Goal: Obtain resource: Obtain resource

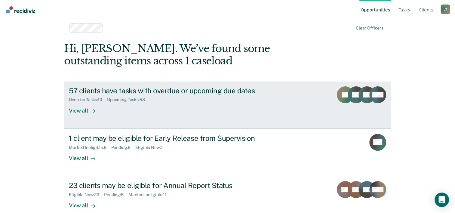
scroll to position [18, 0]
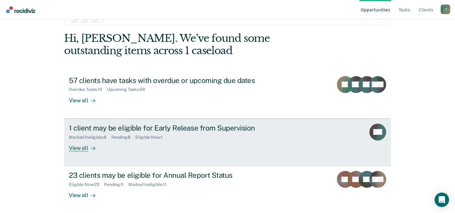
click at [75, 146] on div "View all" at bounding box center [86, 146] width 34 height 12
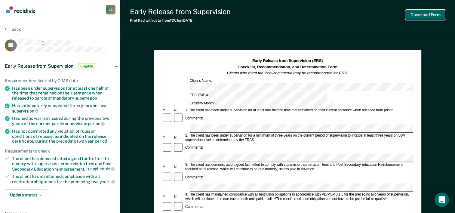
click at [436, 14] on button "Download Form" at bounding box center [426, 15] width 40 height 10
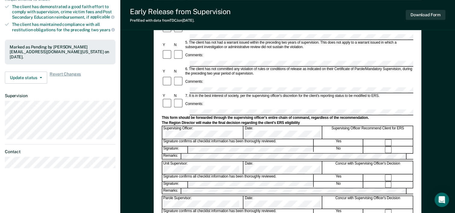
scroll to position [142, 0]
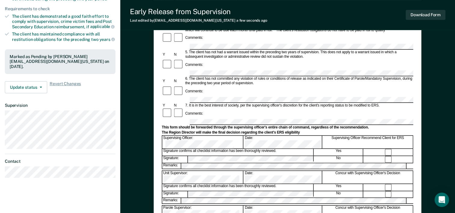
click at [403, 106] on form "Early Release from Supervision (ERS) Checklist, Recommendation, and Determinati…" at bounding box center [287, 115] width 251 height 398
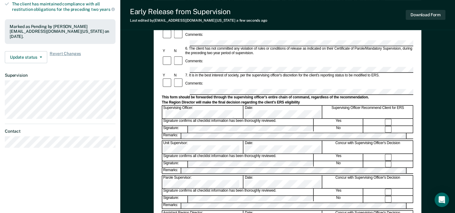
scroll to position [202, 0]
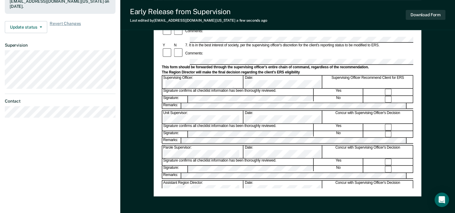
click at [438, 91] on div "Early Release from Supervision (ERS) Checklist, Recommendation, and Determinati…" at bounding box center [287, 39] width 335 height 408
click at [427, 109] on div "Early Release from Supervision (ERS) Checklist, Recommendation, and Determinati…" at bounding box center [287, 39] width 335 height 408
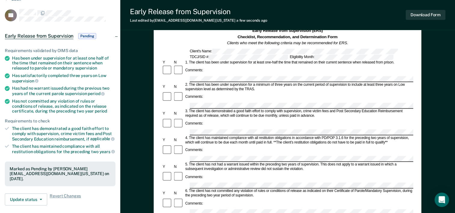
scroll to position [0, 0]
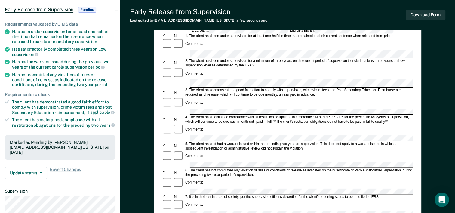
scroll to position [60, 0]
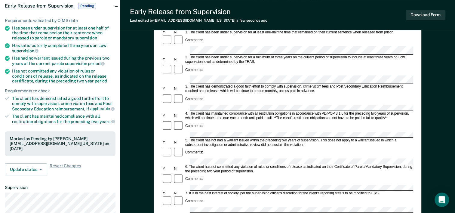
click at [337, 120] on div "Comments:" at bounding box center [287, 125] width 251 height 11
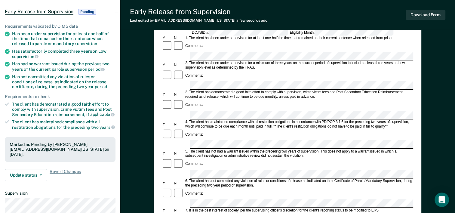
scroll to position [0, 0]
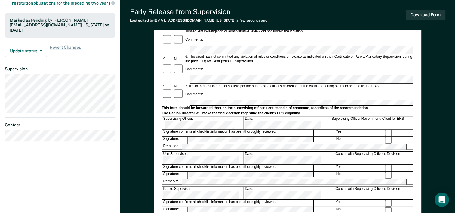
scroll to position [60, 0]
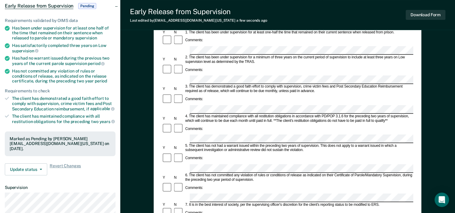
click at [320, 158] on form "Early Release from Supervision (ERS) Checklist, Recommendation, and Determinati…" at bounding box center [287, 205] width 251 height 415
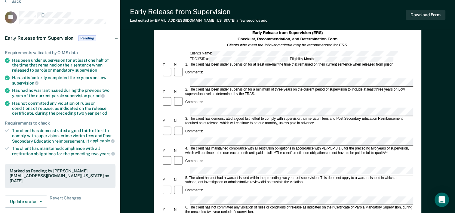
scroll to position [0, 0]
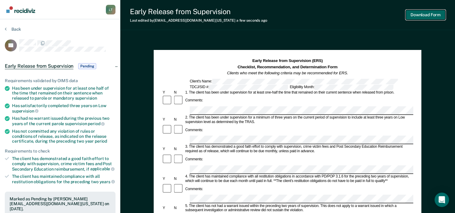
click at [406, 15] on button "Download Form" at bounding box center [426, 15] width 40 height 10
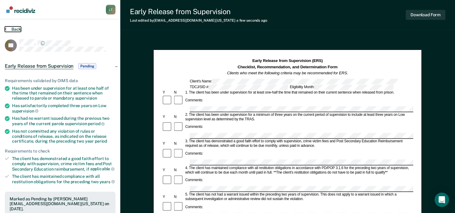
click at [10, 29] on button "Back" at bounding box center [13, 28] width 16 height 5
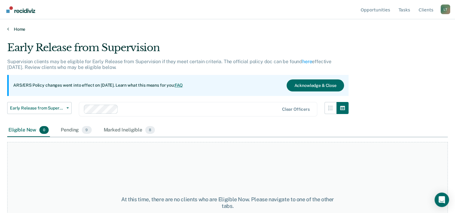
click at [21, 29] on link "Home" at bounding box center [227, 28] width 441 height 5
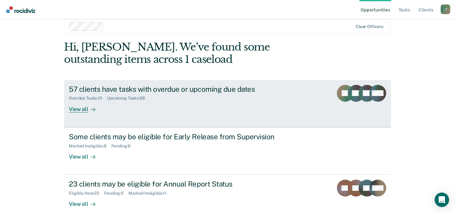
scroll to position [18, 0]
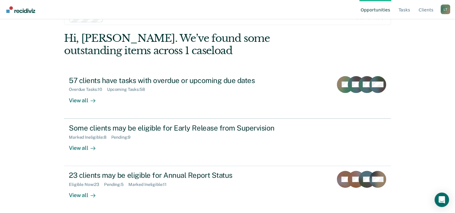
click at [30, 87] on div "Opportunities Tasks Client s Laila Tariq L T Profile How it works Log Out Clear…" at bounding box center [227, 88] width 455 height 213
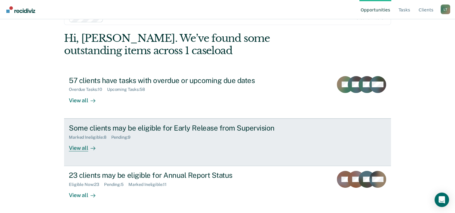
click at [88, 147] on div at bounding box center [91, 147] width 7 height 7
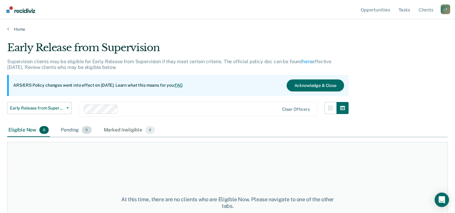
click at [83, 131] on span "9" at bounding box center [87, 130] width 10 height 8
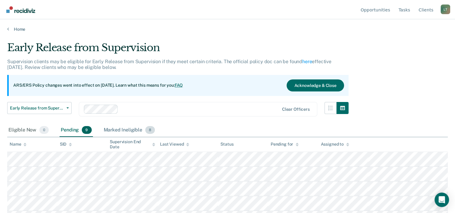
click at [135, 125] on div "Marked Ineligible 8" at bounding box center [130, 130] width 54 height 13
click at [136, 129] on div "Marked Ineligible 8" at bounding box center [130, 130] width 54 height 13
click at [14, 25] on div "Home" at bounding box center [227, 25] width 455 height 13
click at [14, 28] on link "Home" at bounding box center [227, 28] width 441 height 5
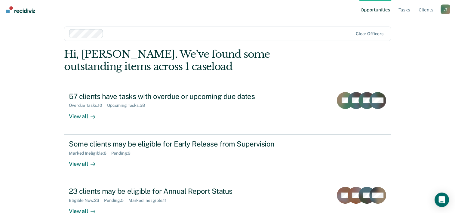
scroll to position [18, 0]
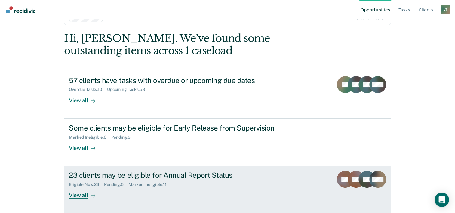
click at [91, 196] on icon at bounding box center [93, 195] width 5 height 5
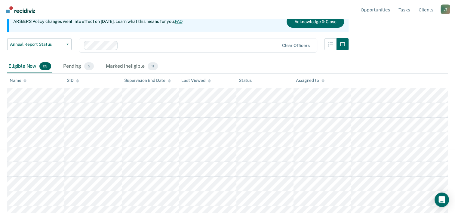
scroll to position [67, 0]
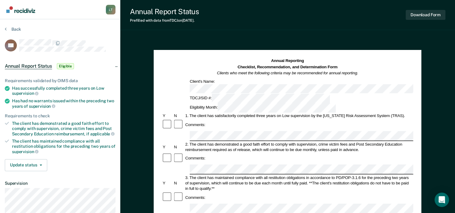
click at [236, 84] on div "Annual Reporting Checklist, Recommendation, and Determination Form Clients who …" at bounding box center [287, 85] width 251 height 55
click at [253, 119] on div "Comments:" at bounding box center [287, 124] width 251 height 11
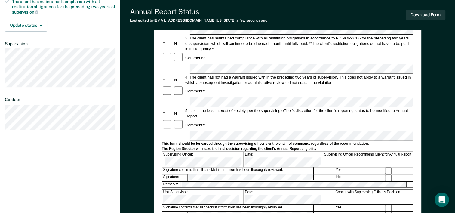
scroll to position [150, 0]
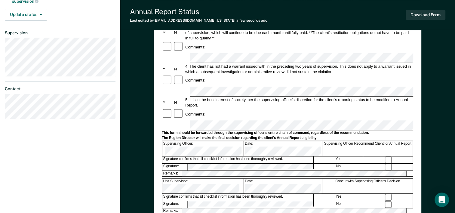
click at [433, 79] on div "Annual Reporting Checklist, Recommendation, and Determination Form Clients who …" at bounding box center [287, 91] width 335 height 408
click at [201, 113] on form "Annual Reporting Checklist, Recommendation, and Determination Form Clients who …" at bounding box center [287, 120] width 251 height 424
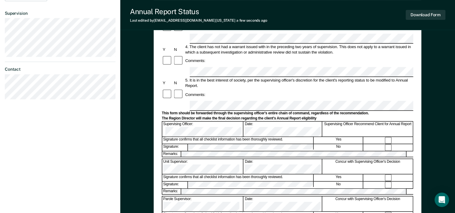
scroll to position [180, 0]
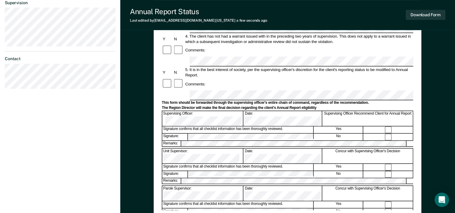
click at [417, 127] on div "Annual Reporting Checklist, Recommendation, and Determination Form Clients who …" at bounding box center [288, 43] width 268 height 349
click at [428, 164] on div "Annual Reporting Checklist, Recommendation, and Determination Form Clients who …" at bounding box center [287, 61] width 335 height 408
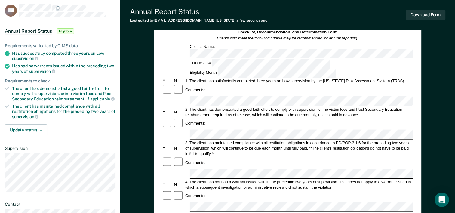
scroll to position [0, 0]
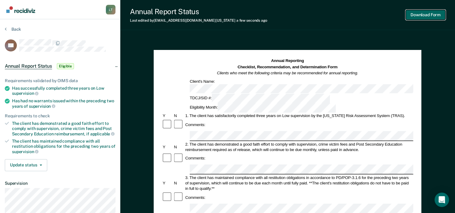
click at [421, 17] on button "Download Form" at bounding box center [426, 15] width 40 height 10
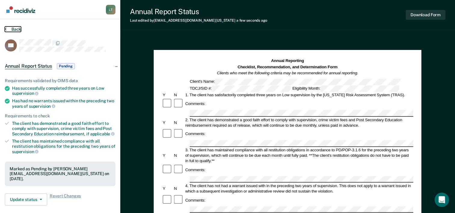
click at [17, 31] on button "Back" at bounding box center [13, 28] width 16 height 5
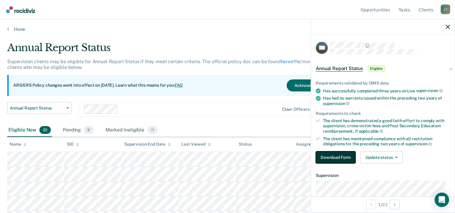
click at [349, 160] on button "Download Form" at bounding box center [336, 157] width 40 height 12
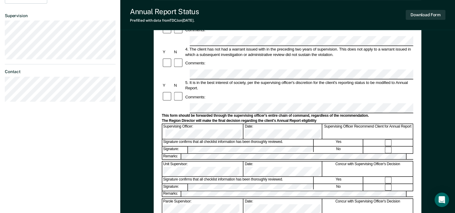
scroll to position [120, 0]
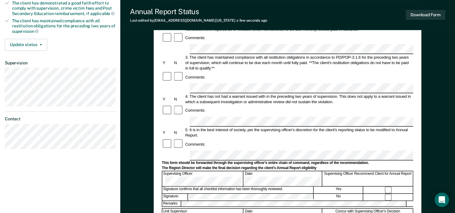
click at [302, 166] on div "The Region Director will make the final decision regarding the client's Annual …" at bounding box center [287, 168] width 251 height 5
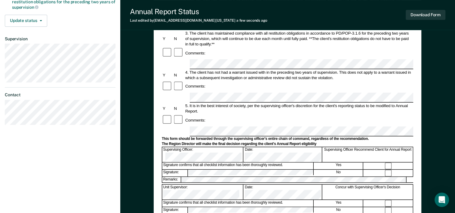
scroll to position [150, 0]
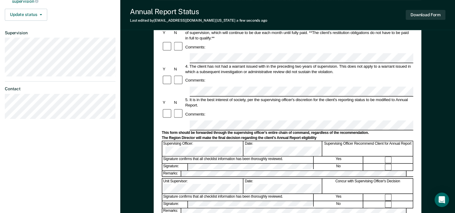
click at [432, 74] on div "Annual Reporting Checklist, Recommendation, and Determination Form Clients who …" at bounding box center [287, 91] width 335 height 408
click at [437, 116] on div "Annual Reporting Checklist, Recommendation, and Determination Form Clients who …" at bounding box center [287, 91] width 335 height 408
click at [430, 116] on div "Annual Reporting Checklist, Recommendation, and Determination Form Clients who …" at bounding box center [287, 91] width 335 height 408
click at [416, 99] on div "Annual Reporting Checklist, Recommendation, and Determination Form Clients who …" at bounding box center [288, 74] width 268 height 349
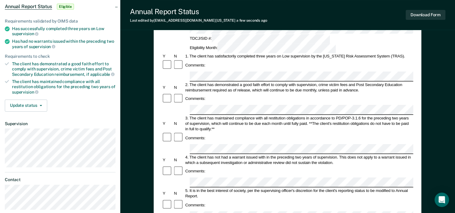
scroll to position [30, 0]
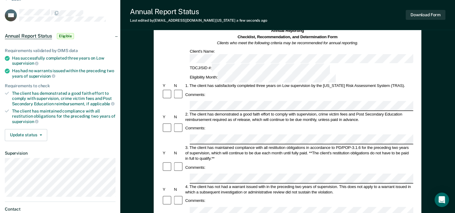
drag, startPoint x: 444, startPoint y: 73, endPoint x: 417, endPoint y: 75, distance: 27.1
click at [444, 73] on div "Annual Reporting Checklist, Recommendation, and Determination Form Clients who …" at bounding box center [287, 211] width 335 height 408
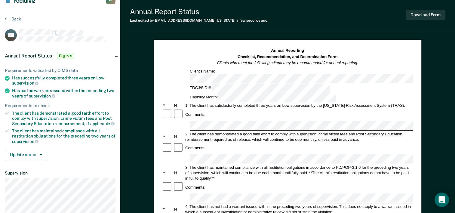
scroll to position [0, 0]
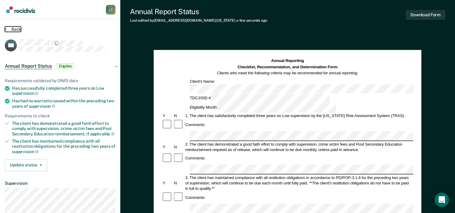
click at [13, 27] on button "Back" at bounding box center [13, 28] width 16 height 5
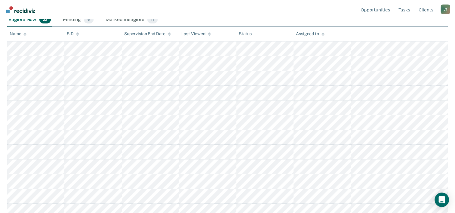
scroll to position [120, 0]
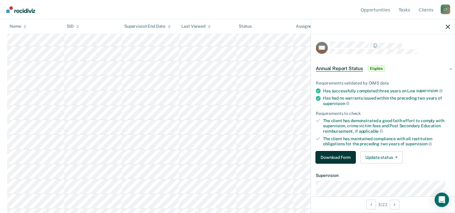
click at [333, 154] on button "Download Form" at bounding box center [336, 157] width 40 height 12
